Goal: Task Accomplishment & Management: Use online tool/utility

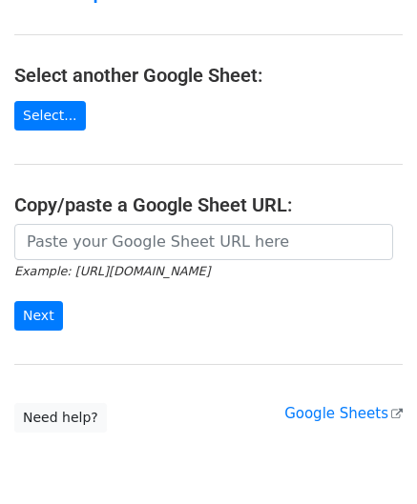
scroll to position [191, 0]
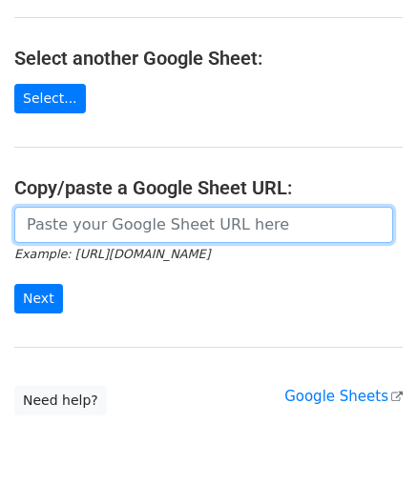
click at [86, 230] on input "url" at bounding box center [203, 225] width 378 height 36
paste input "[URL][DOMAIN_NAME]"
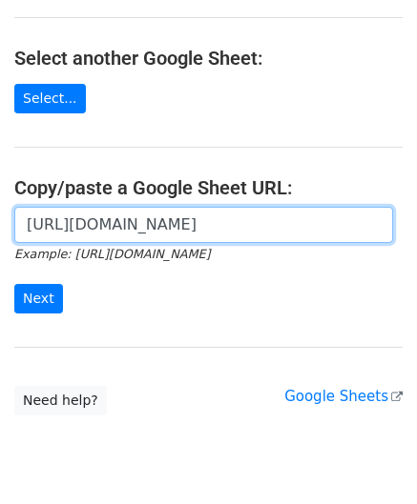
scroll to position [0, 402]
type input "[URL][DOMAIN_NAME]"
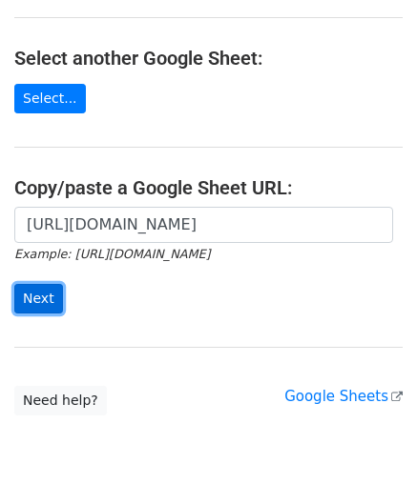
scroll to position [0, 0]
click at [38, 296] on input "Next" at bounding box center [38, 299] width 49 height 30
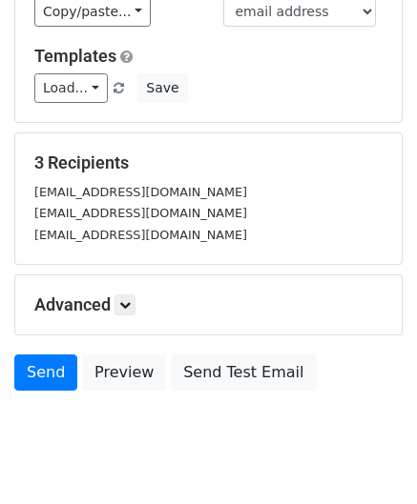
scroll to position [199, 0]
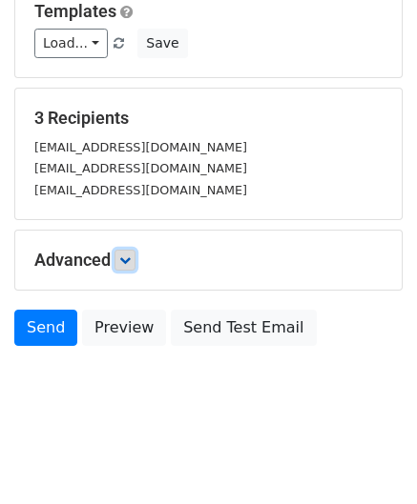
click at [131, 256] on icon at bounding box center [124, 260] width 11 height 11
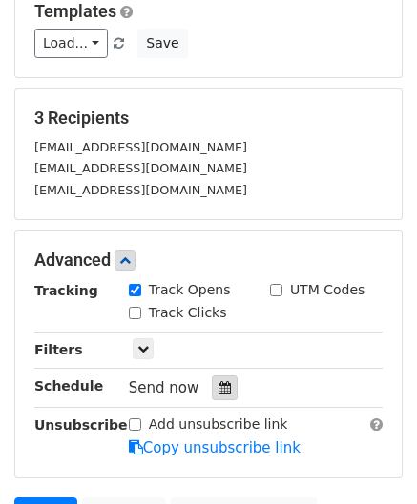
click at [218, 386] on icon at bounding box center [224, 387] width 12 height 13
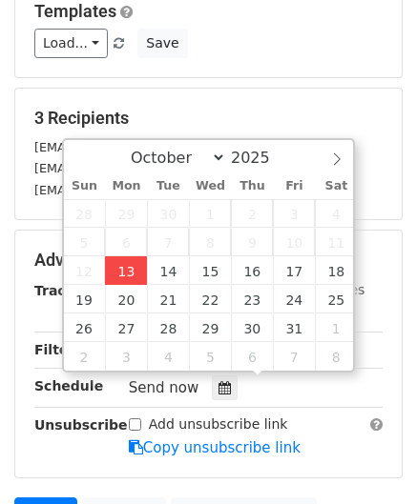
type input "[DATE] 12:00"
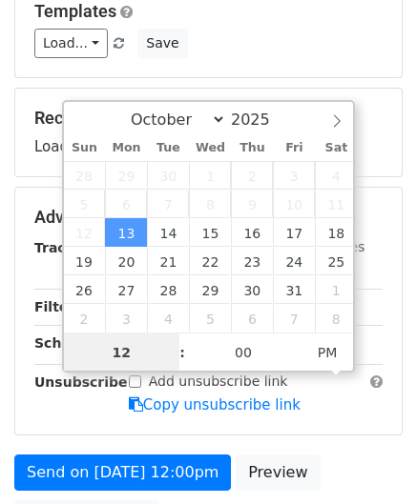
paste input "Hour"
type input "2"
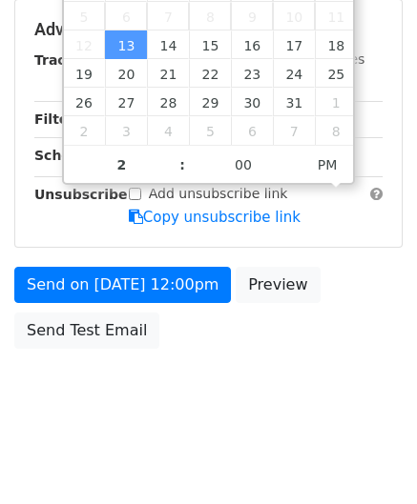
type input "[DATE] 14:00"
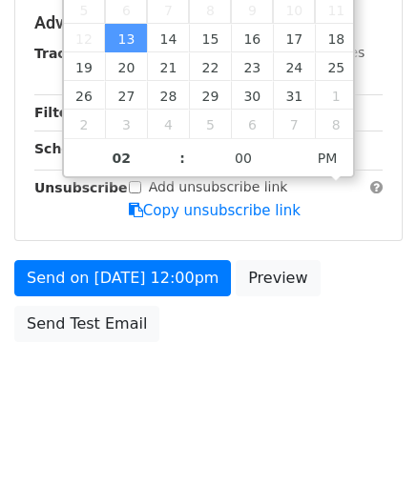
click at [307, 375] on body "New Campaign Daily emails left: 50 Google Sheet: Untitled spreadsheet Variables…" at bounding box center [208, 24] width 417 height 807
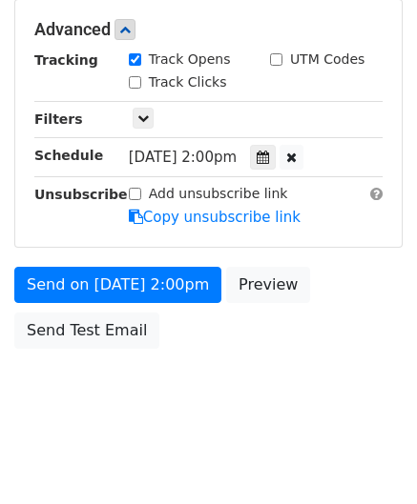
scroll to position [431, 0]
